Goal: Task Accomplishment & Management: Manage account settings

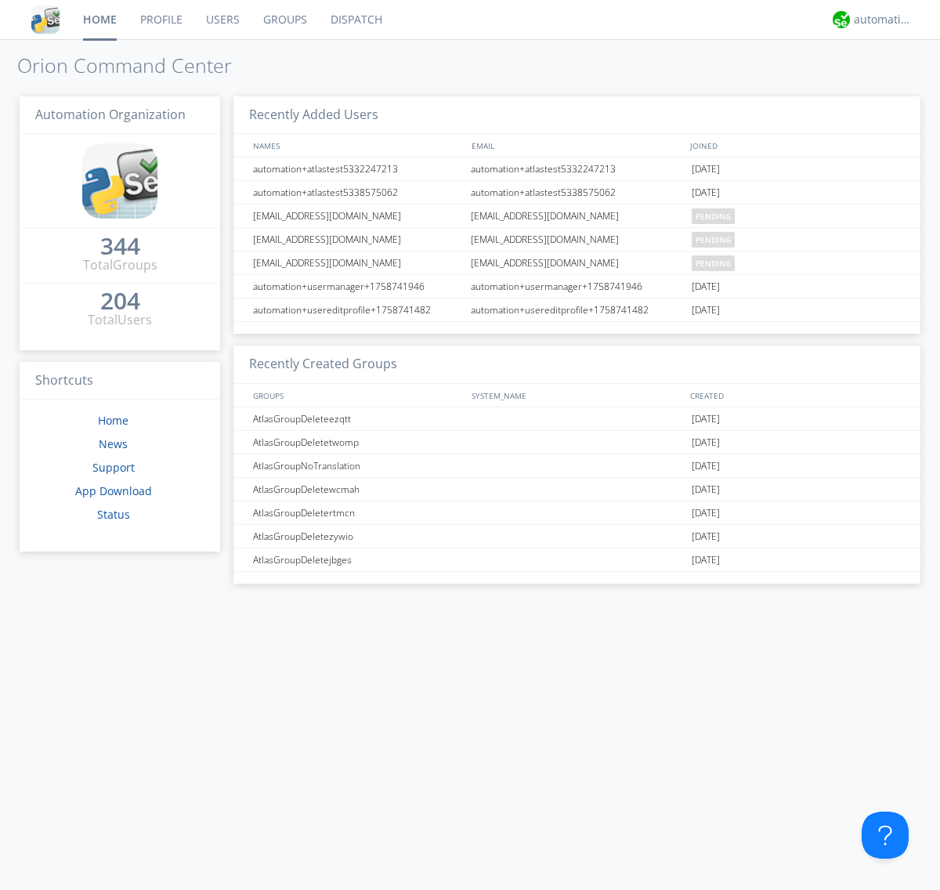
click at [284, 20] on link "Groups" at bounding box center [284, 19] width 67 height 39
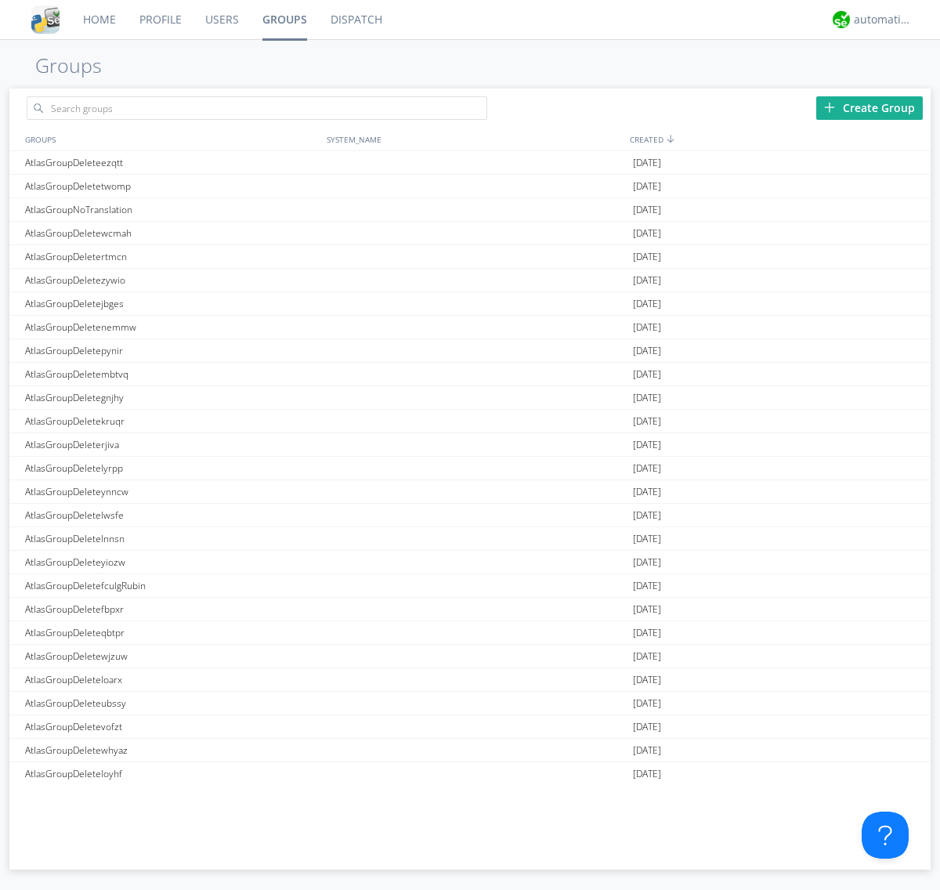
click at [869, 107] on div "Create Group" at bounding box center [869, 107] width 107 height 23
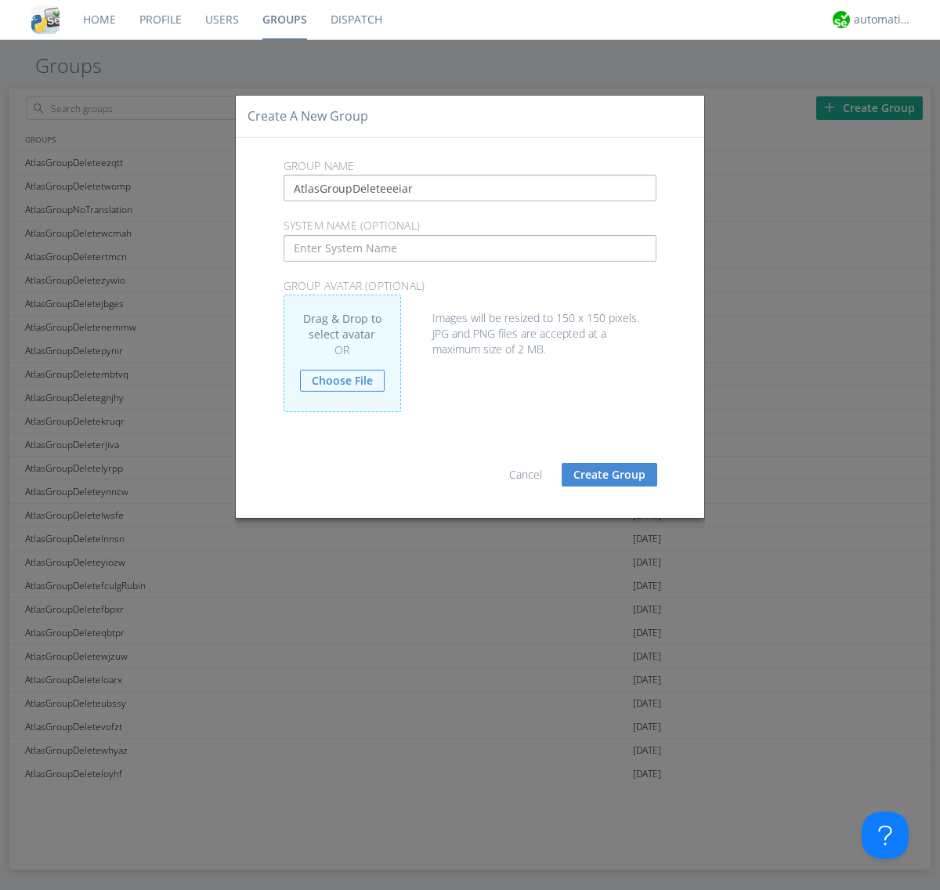
type input "AtlasGroupDeleteeeiar"
click at [609, 474] on button "Create Group" at bounding box center [610, 474] width 96 height 23
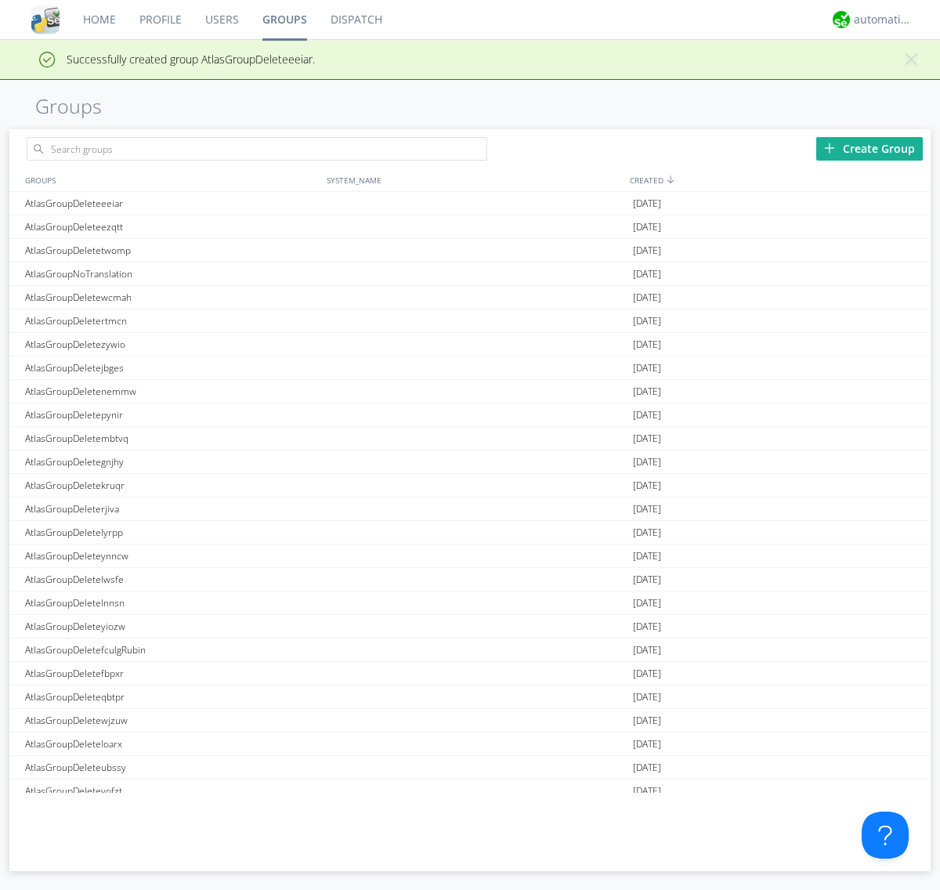
click at [284, 20] on link "Groups" at bounding box center [285, 19] width 68 height 39
type input "AtlasGroupDeleteeeiar"
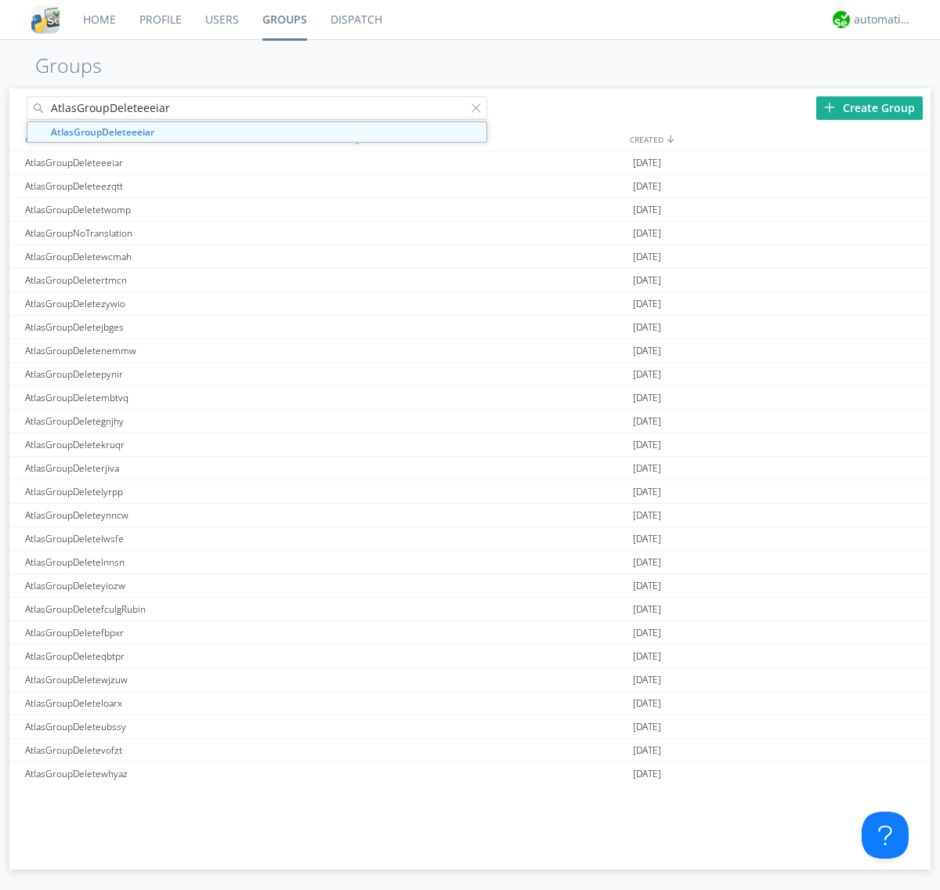
click at [221, 20] on link "Users" at bounding box center [221, 19] width 57 height 39
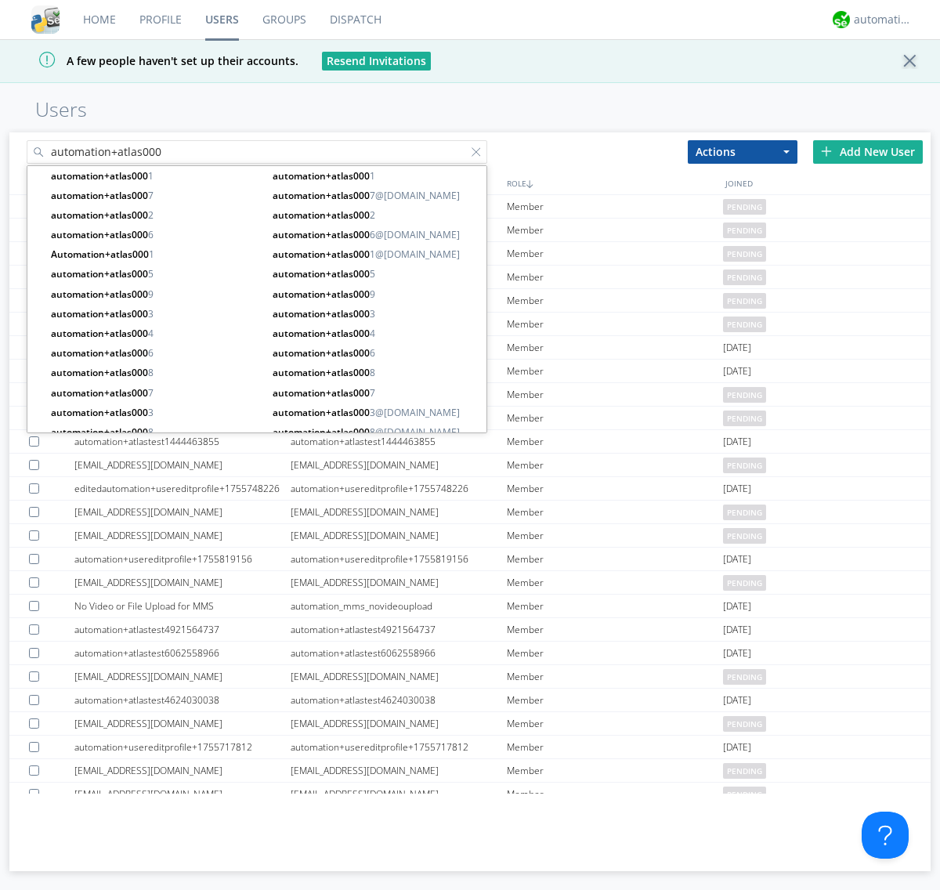
type input "automation+atlas000"
